Goal: Obtain resource: Obtain resource

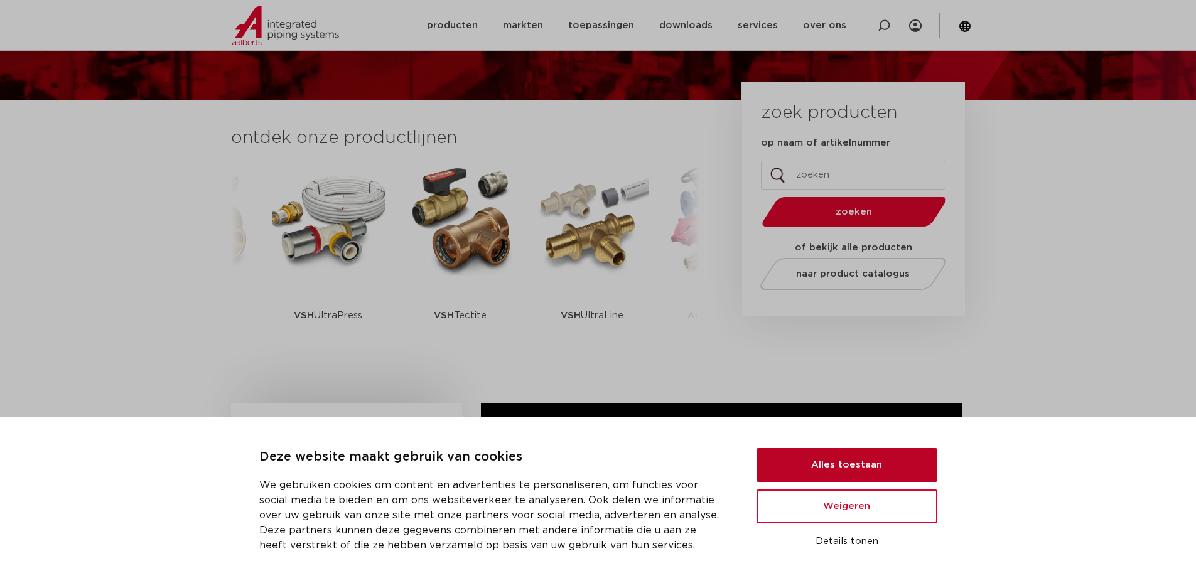
click at [878, 469] on button "Alles toestaan" at bounding box center [846, 465] width 181 height 34
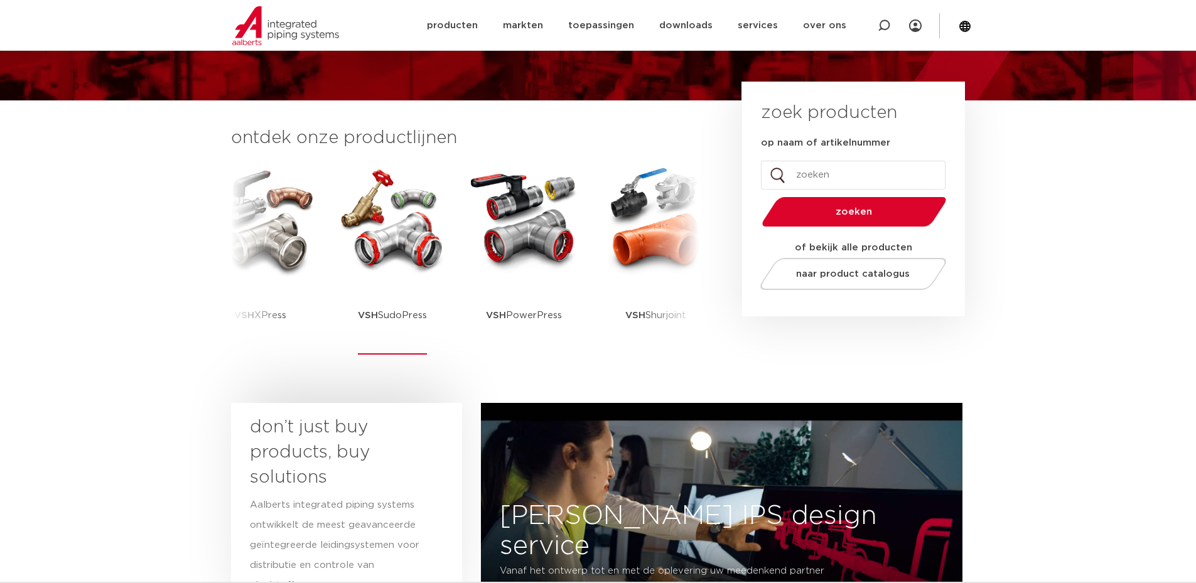
click at [345, 255] on img at bounding box center [392, 219] width 113 height 113
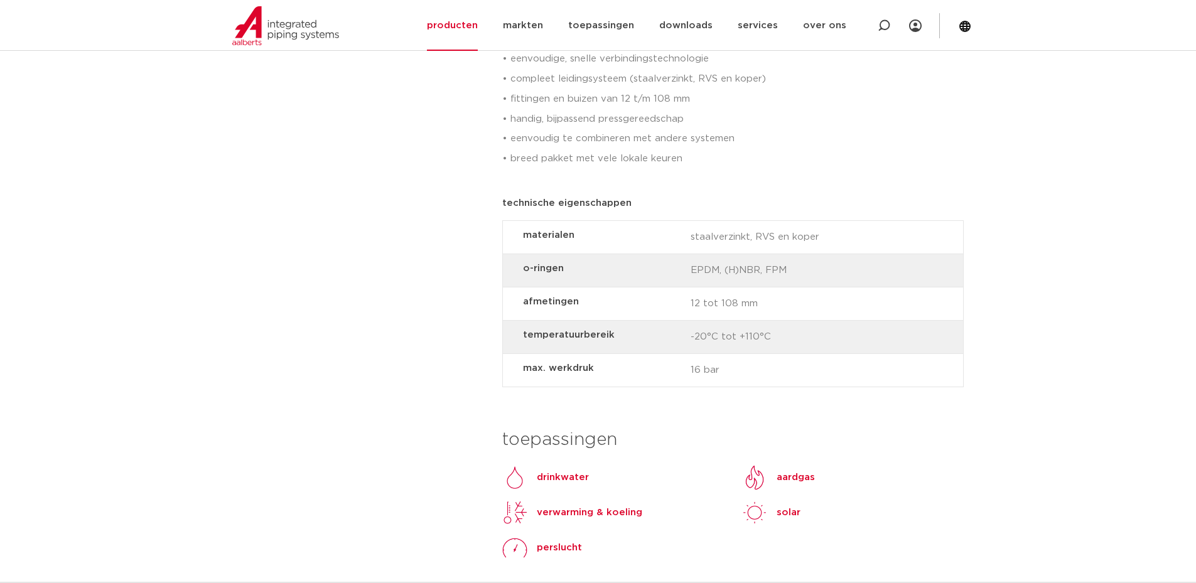
scroll to position [1130, 0]
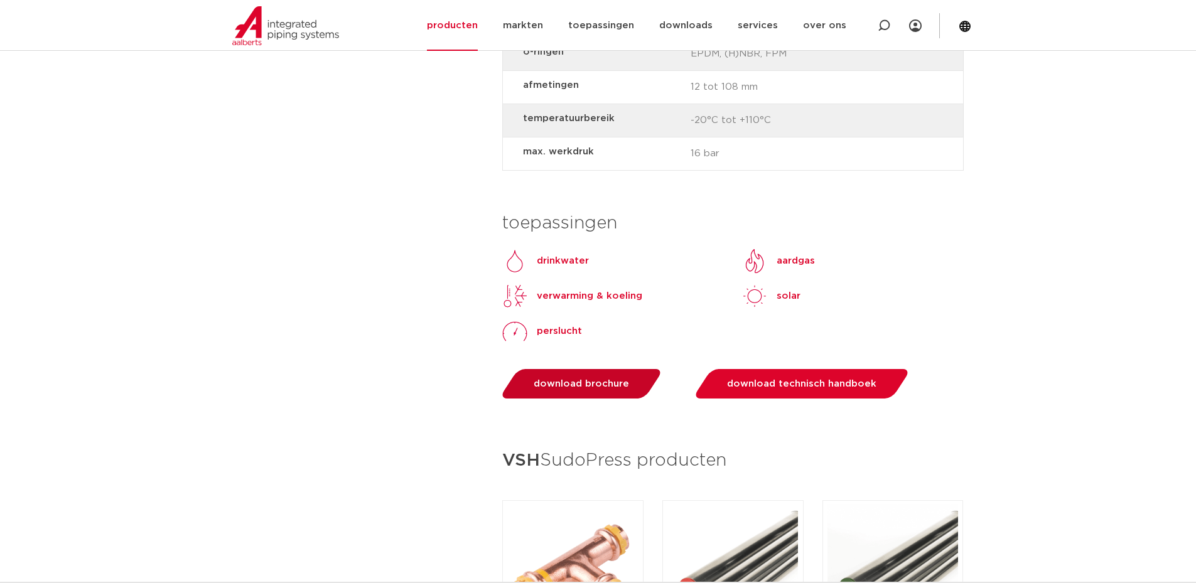
click at [609, 386] on span "download brochure" at bounding box center [581, 383] width 95 height 9
click at [800, 382] on span "download technisch handboek" at bounding box center [801, 383] width 149 height 9
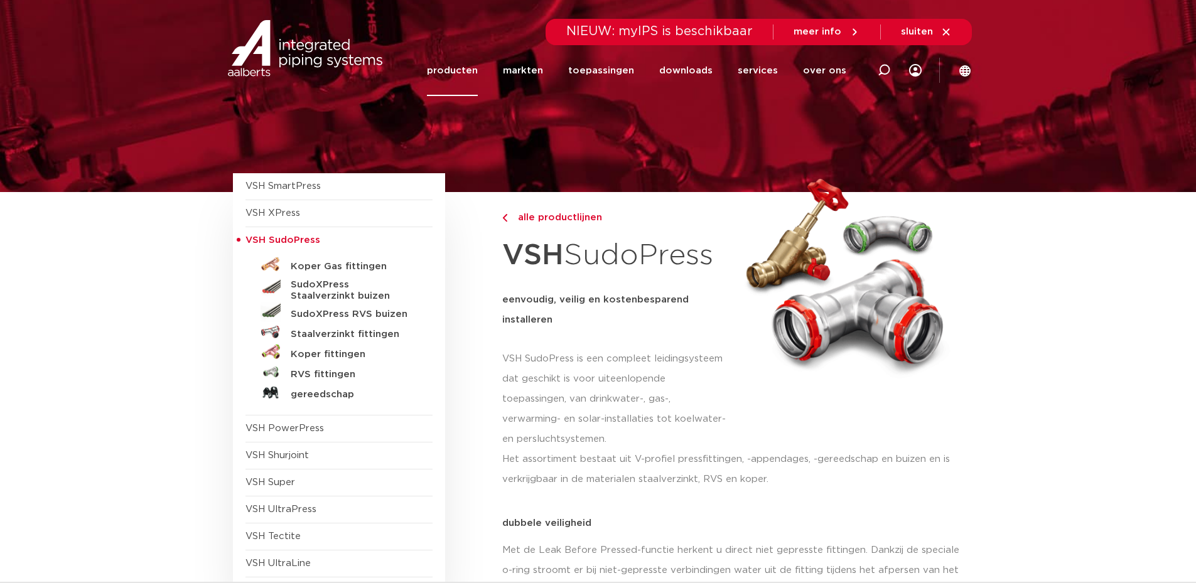
scroll to position [0, 0]
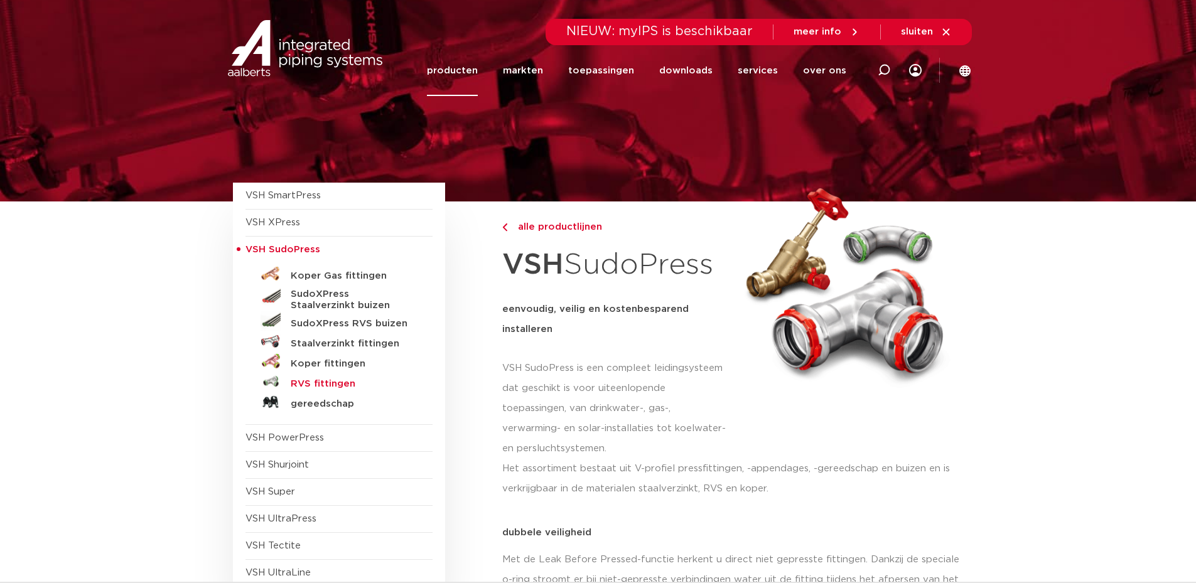
click at [319, 384] on h5 "RVS fittingen" at bounding box center [353, 383] width 124 height 11
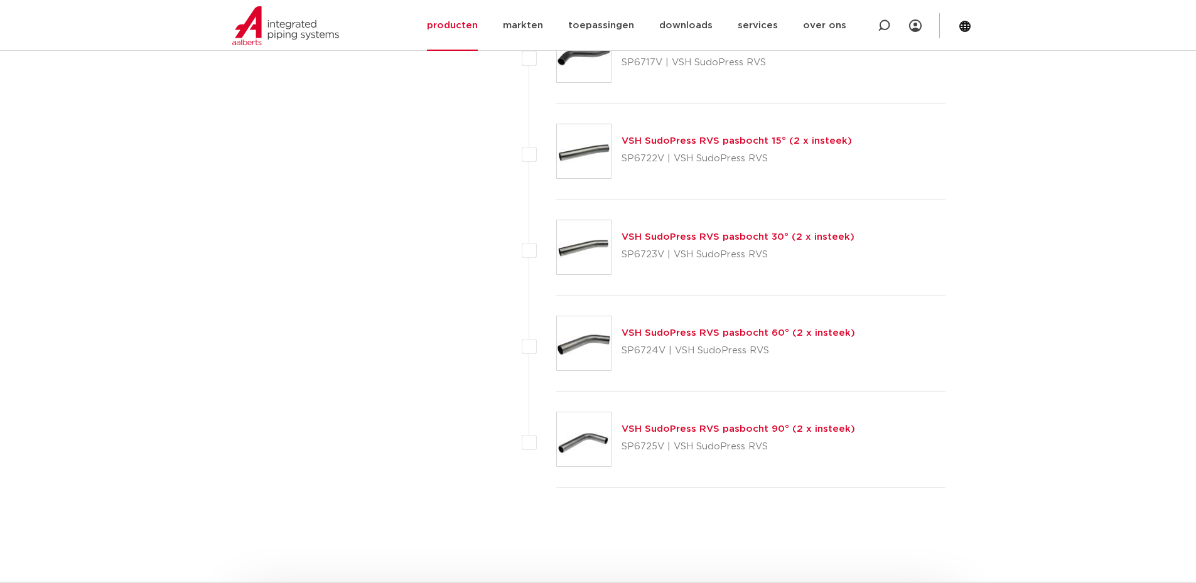
scroll to position [3554, 0]
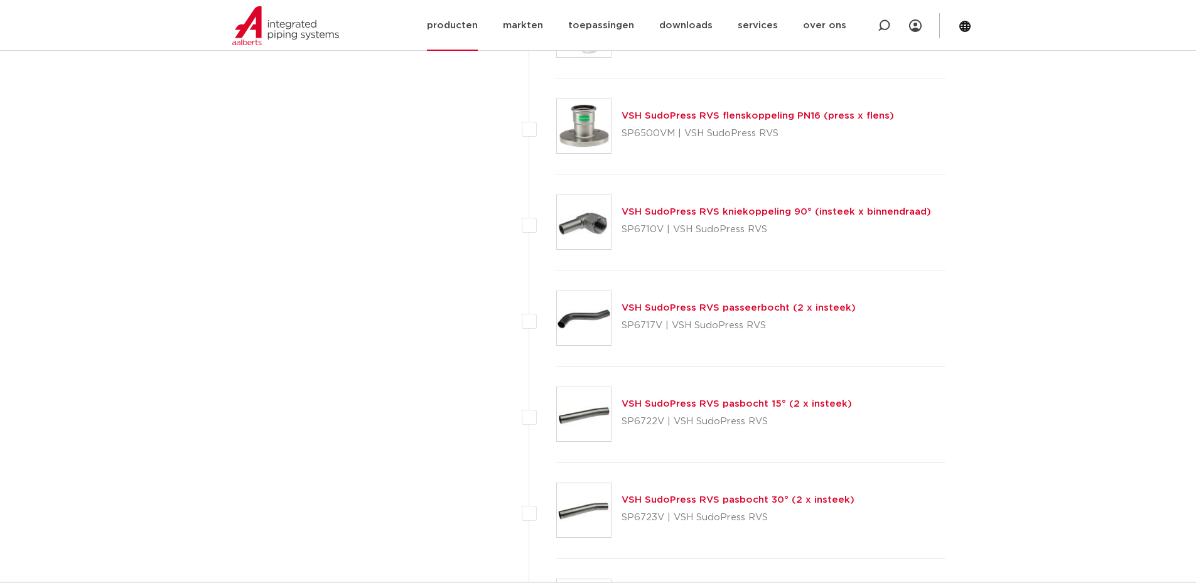
click at [296, 6] on img at bounding box center [285, 25] width 107 height 39
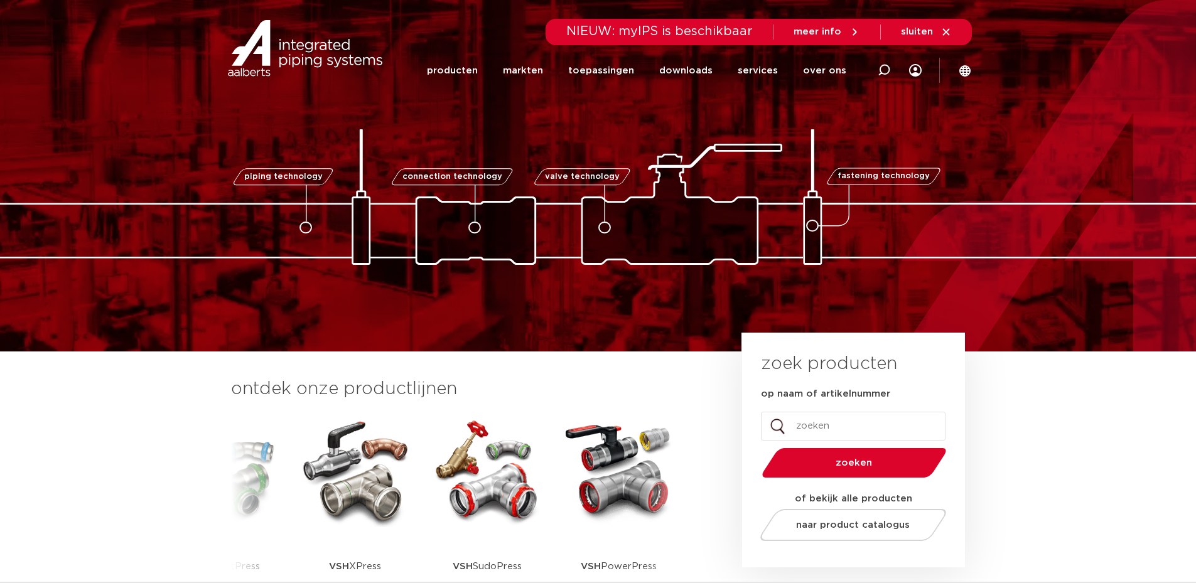
click at [431, 497] on img at bounding box center [487, 470] width 113 height 113
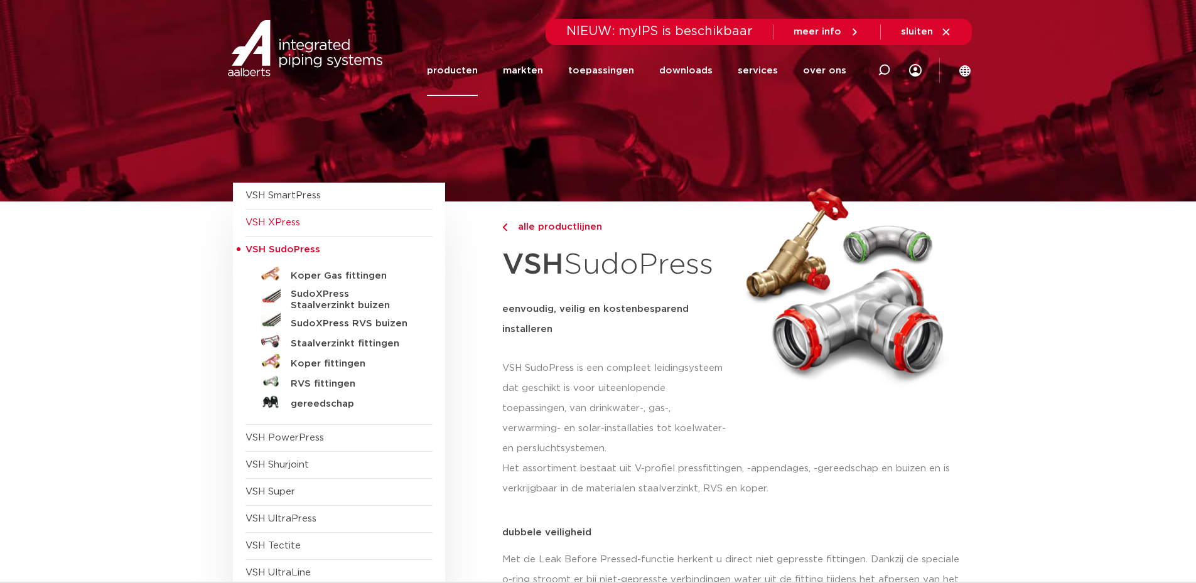
click at [276, 215] on span "VSH XPress" at bounding box center [338, 223] width 187 height 27
click at [291, 222] on span "VSH XPress" at bounding box center [272, 222] width 55 height 9
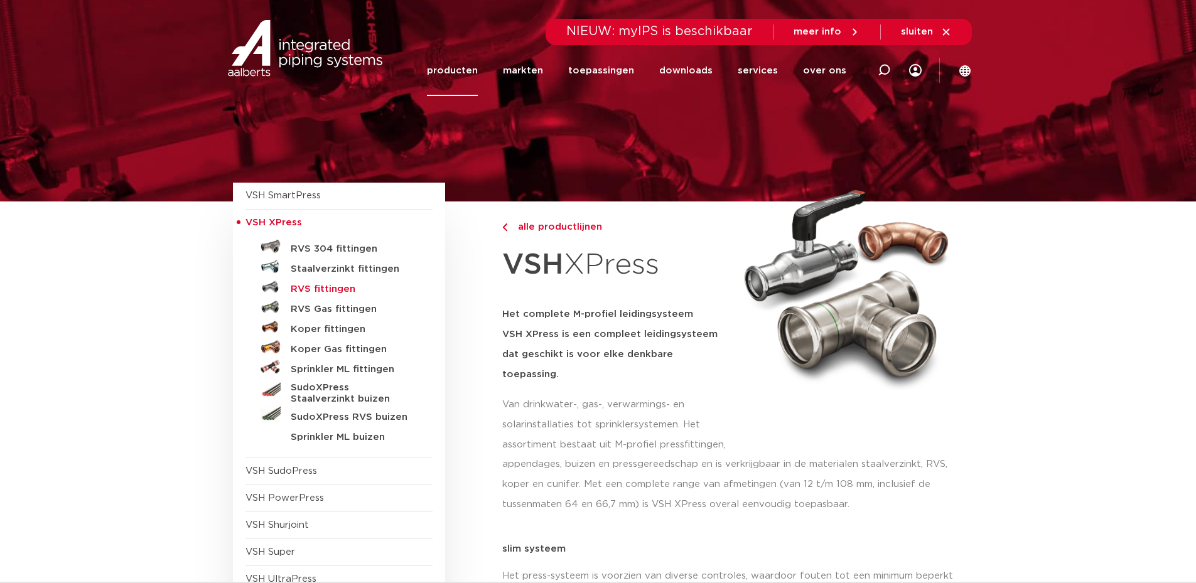
click at [332, 289] on h5 "RVS fittingen" at bounding box center [353, 289] width 124 height 11
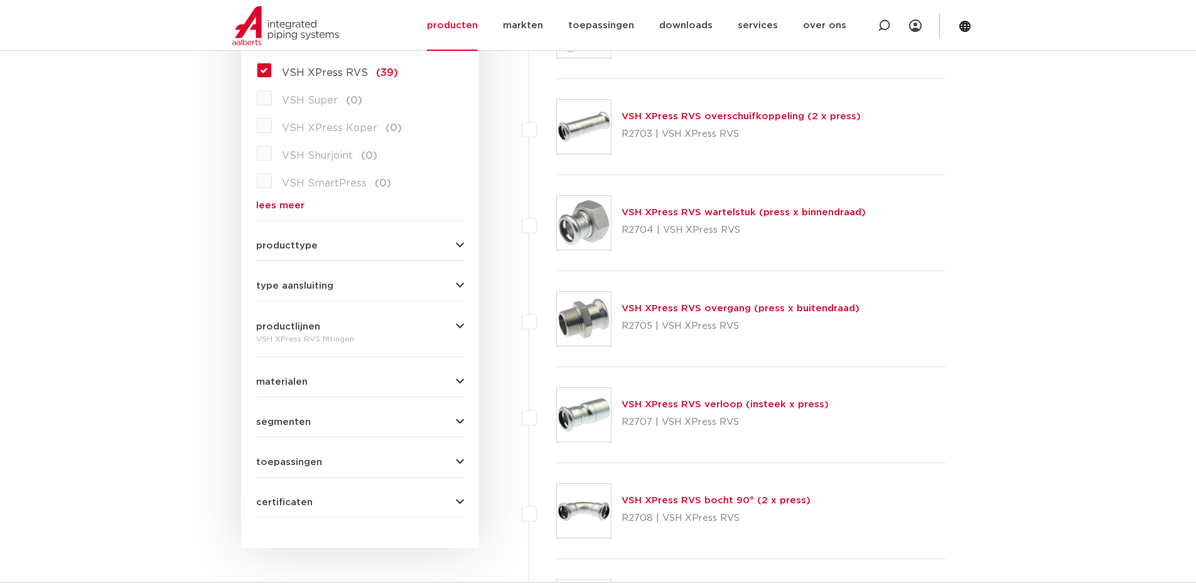
scroll to position [379, 0]
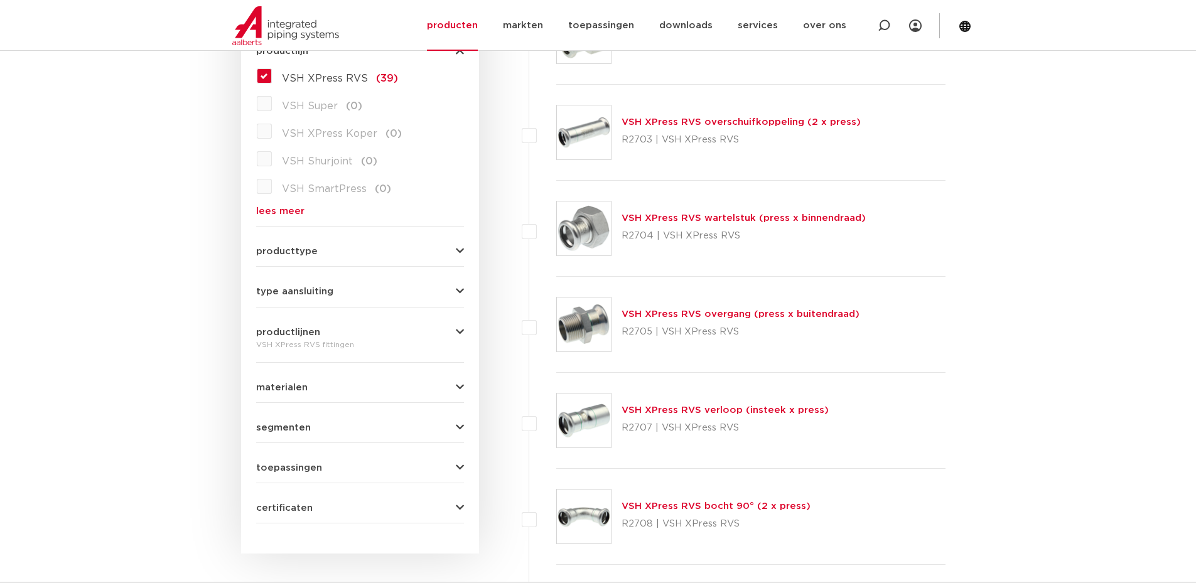
click at [662, 215] on link "VSH XPress RVS wartelstuk (press x binnendraad)" at bounding box center [743, 217] width 244 height 9
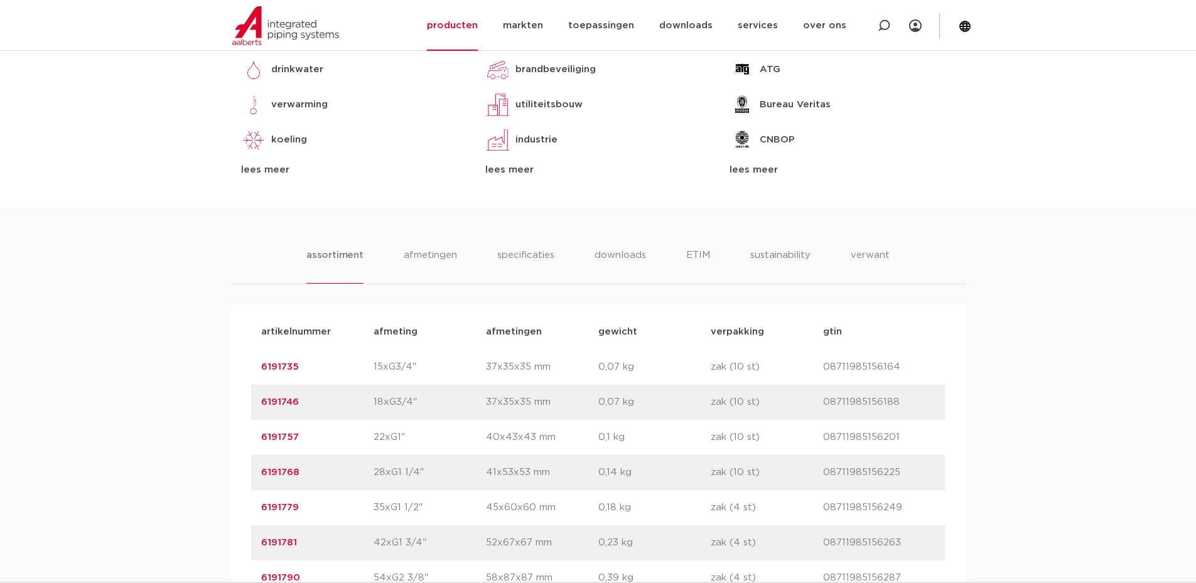
scroll to position [628, 0]
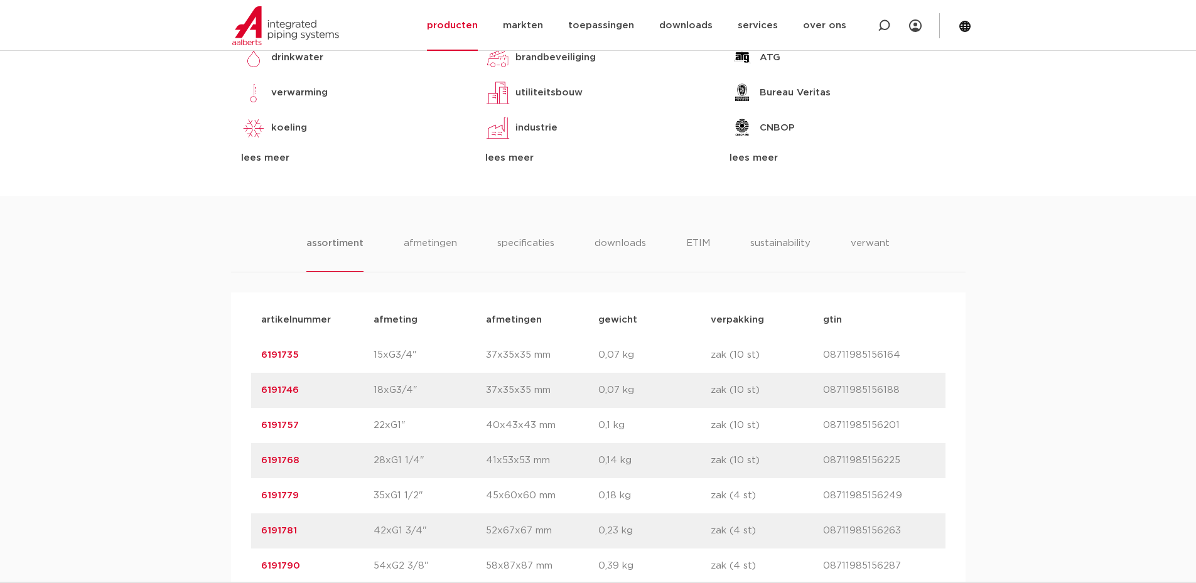
click at [392, 426] on p "22xG1"" at bounding box center [429, 425] width 112 height 15
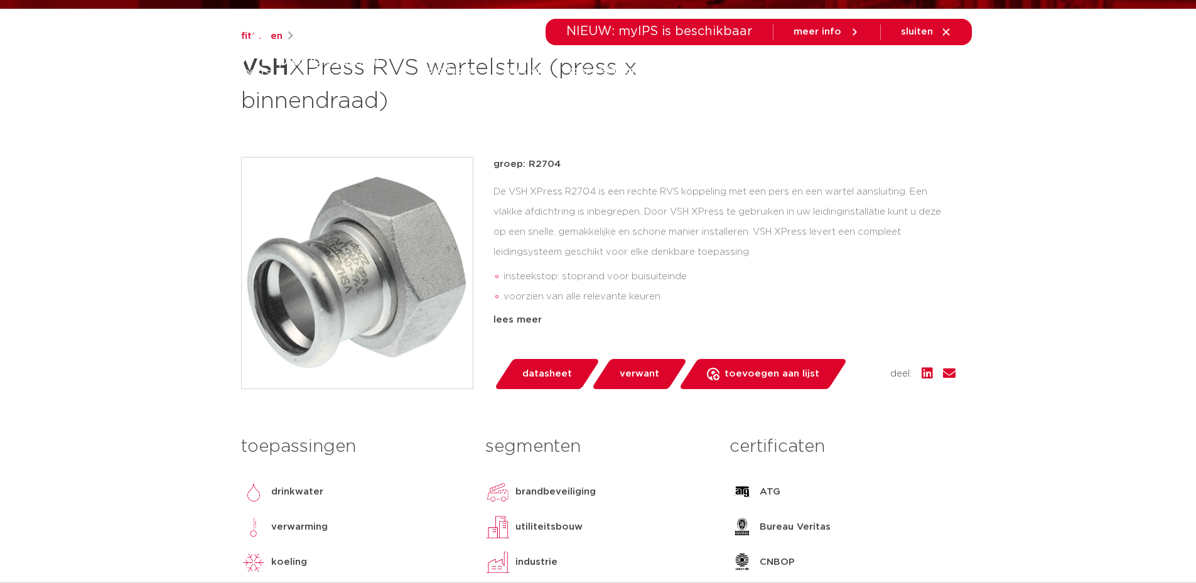
scroll to position [0, 0]
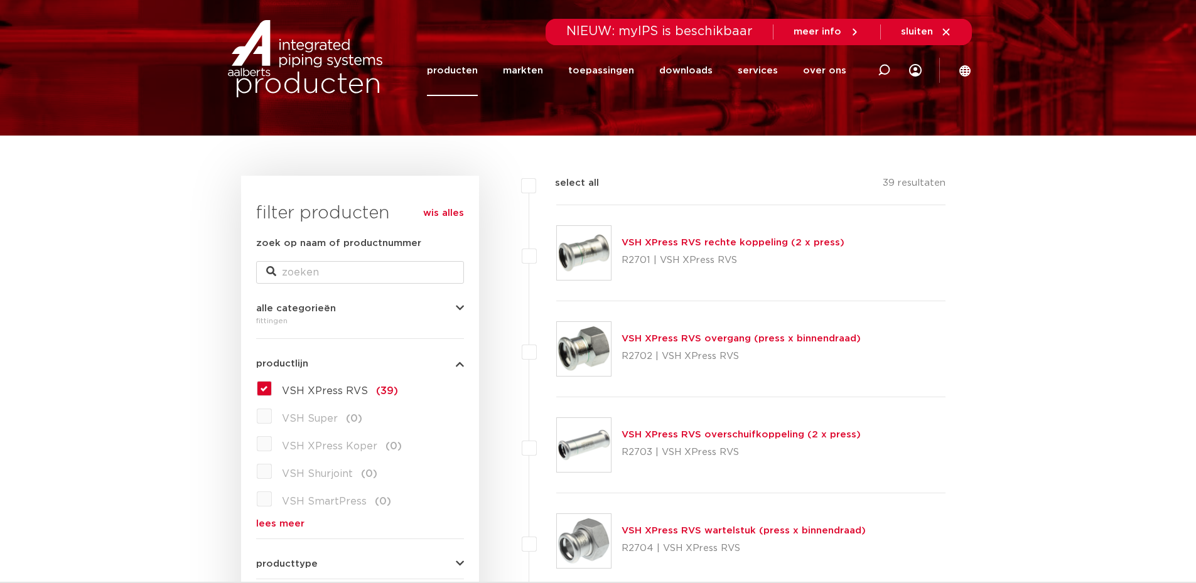
scroll to position [3, 0]
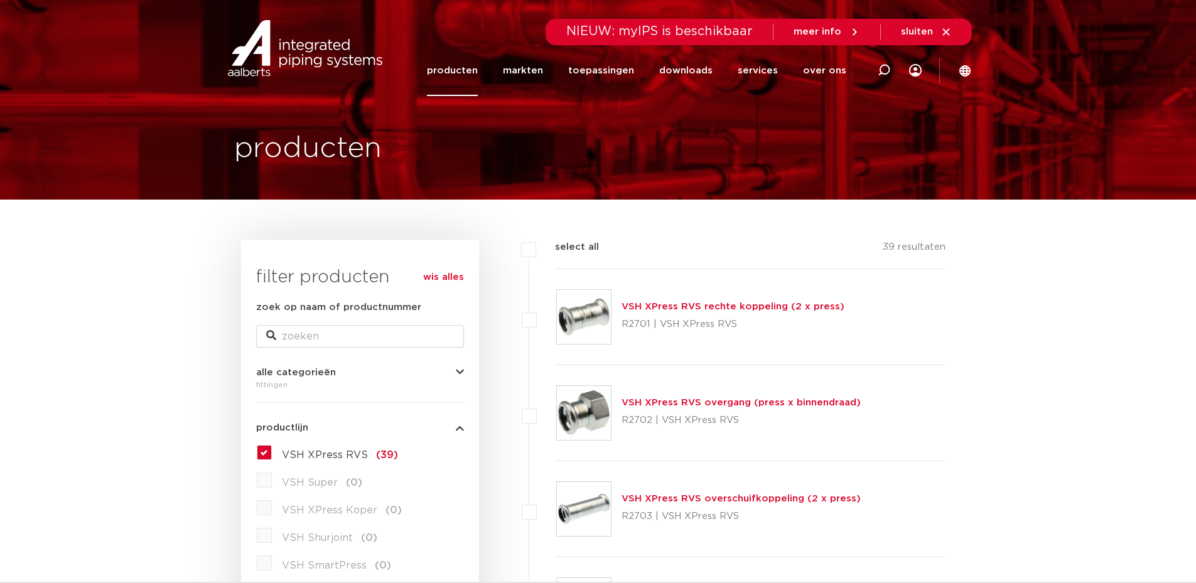
click at [478, 67] on link "producten" at bounding box center [452, 70] width 51 height 51
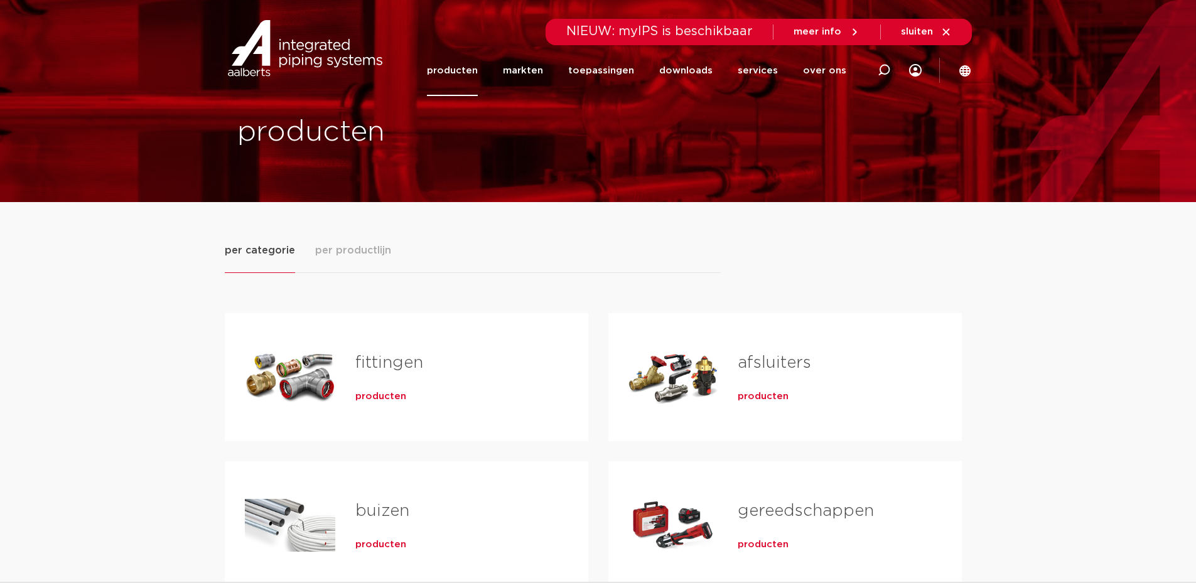
click at [372, 397] on span "producten" at bounding box center [380, 396] width 51 height 13
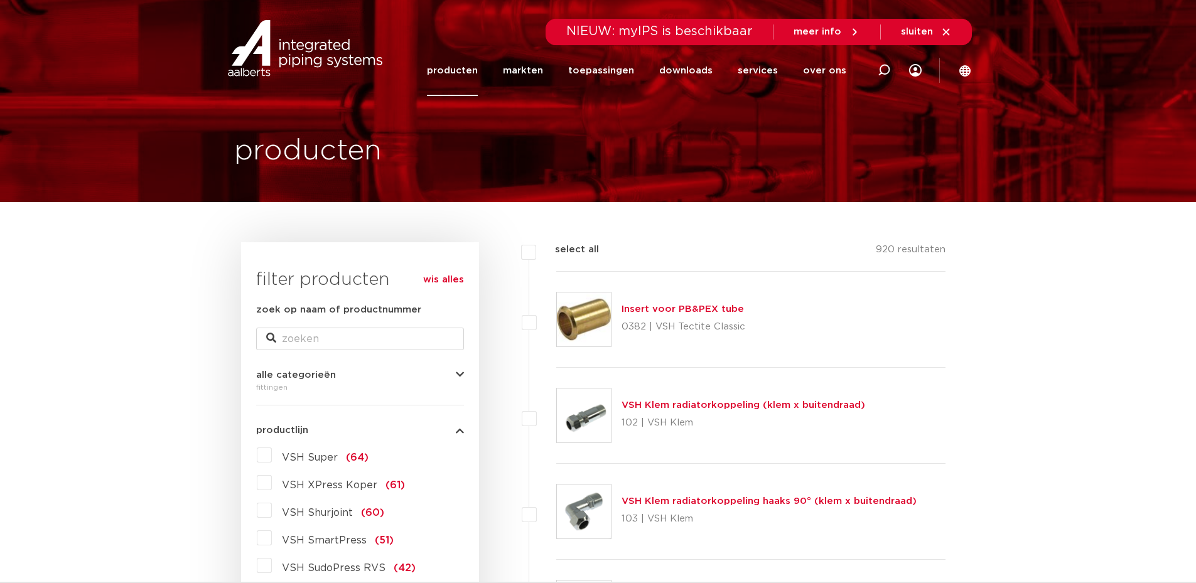
scroll to position [126, 0]
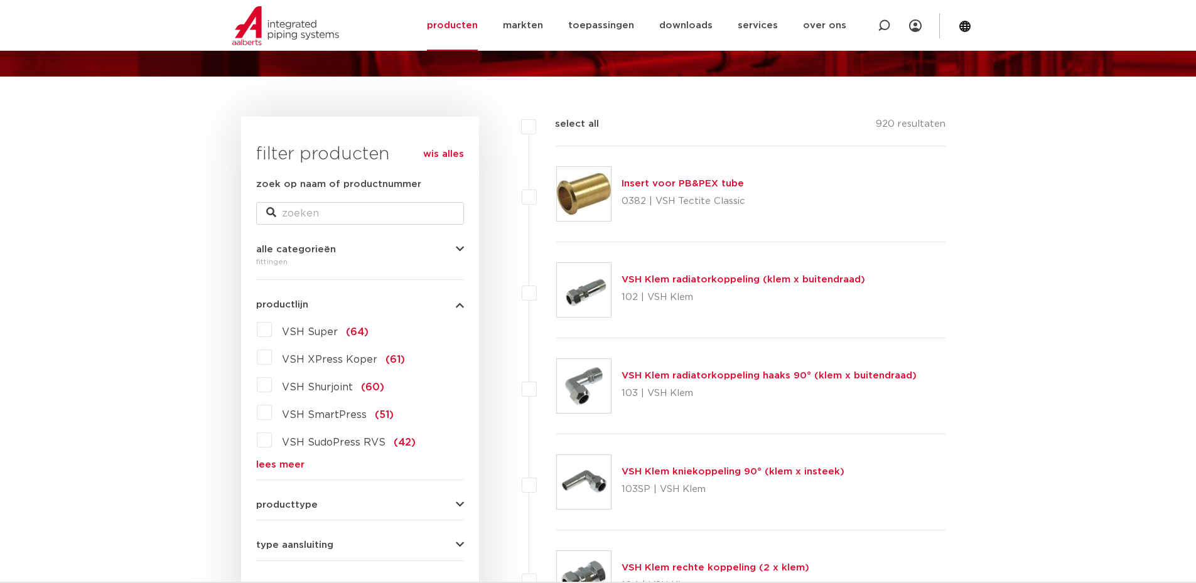
click at [291, 464] on link "lees meer" at bounding box center [360, 464] width 208 height 9
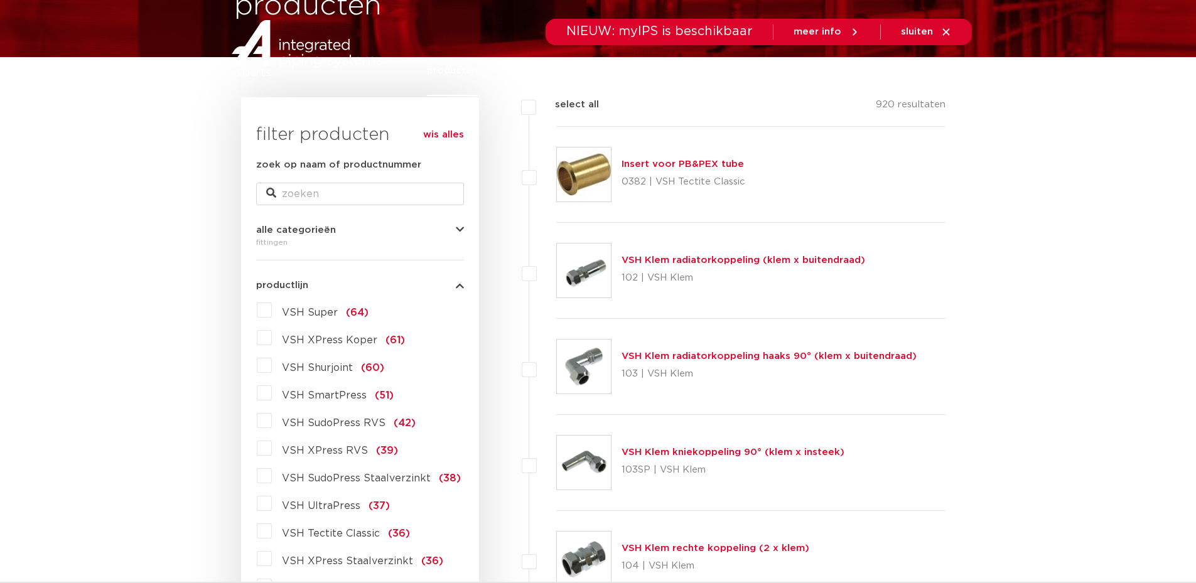
scroll to position [0, 0]
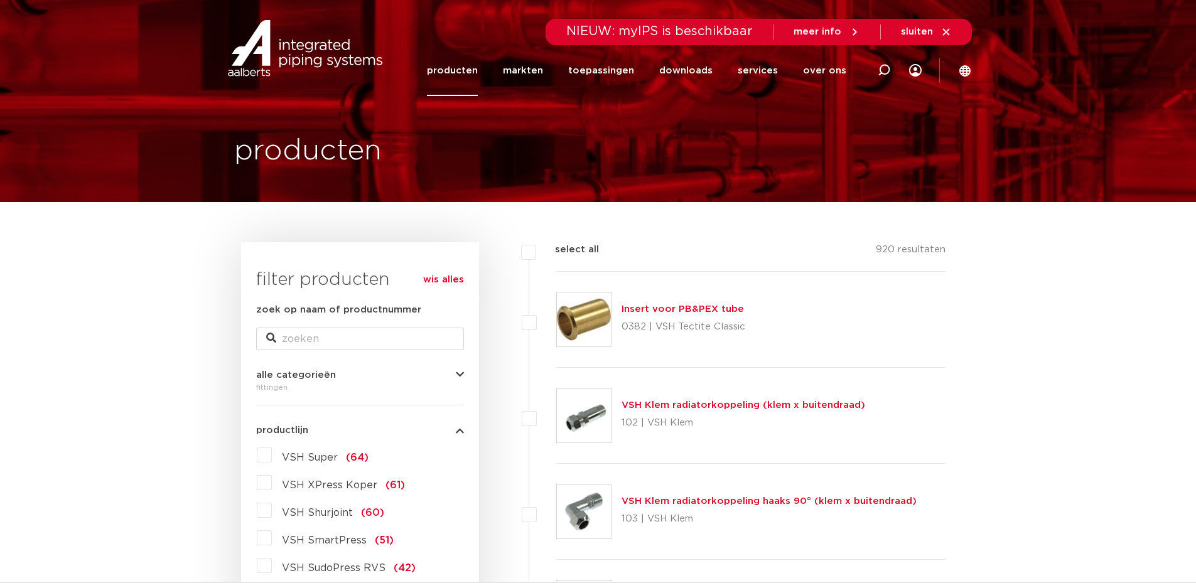
click at [454, 75] on link "producten" at bounding box center [452, 70] width 51 height 51
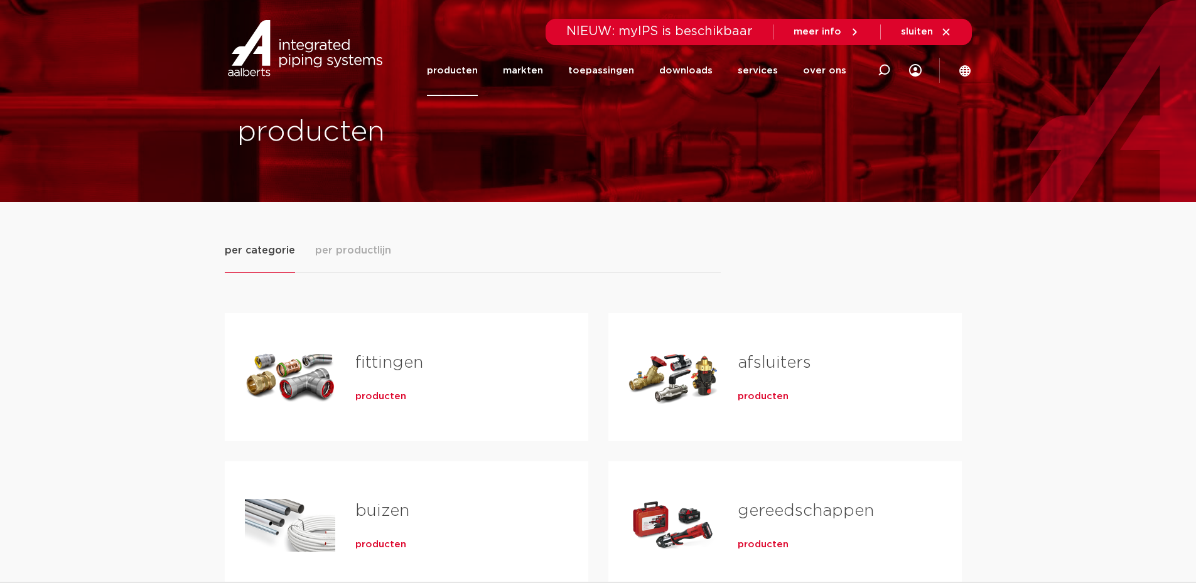
click at [372, 393] on span "producten" at bounding box center [380, 396] width 51 height 13
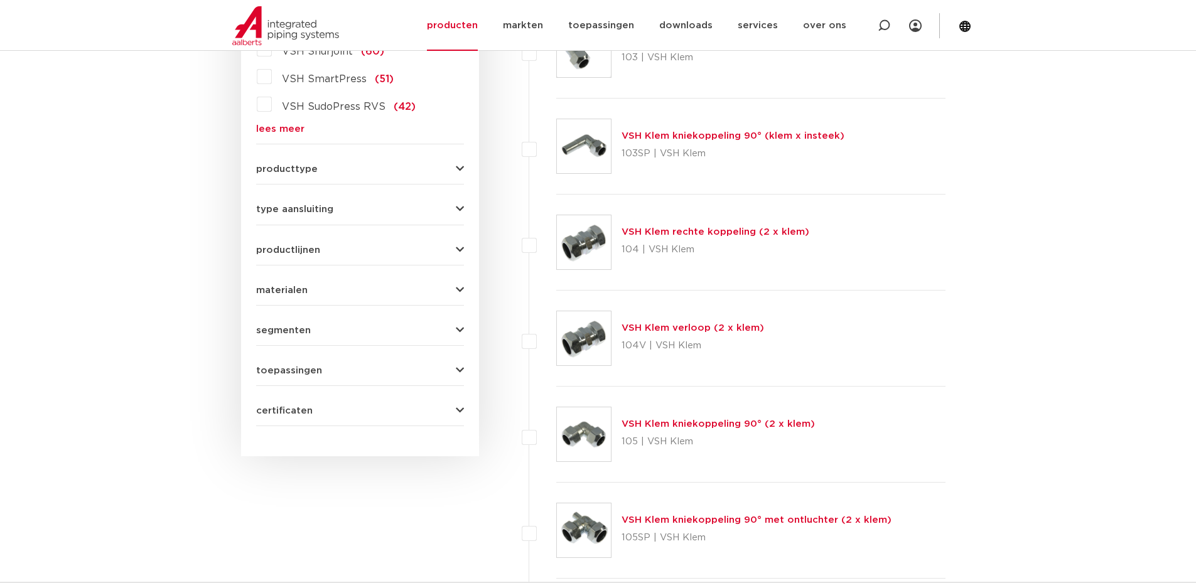
scroll to position [502, 0]
